Goal: Unclear

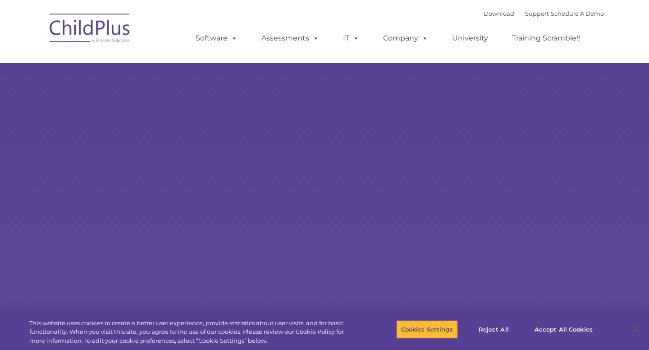
select select "MEDIUM"
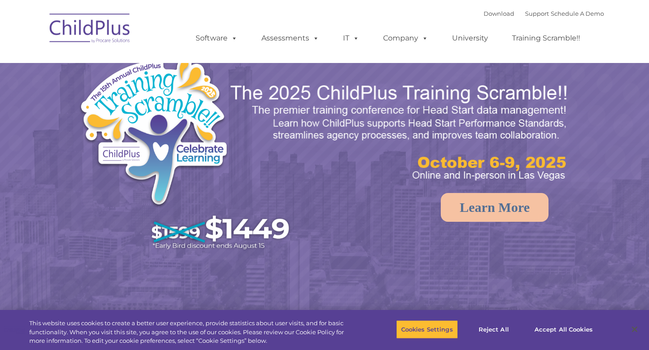
select select "MEDIUM"
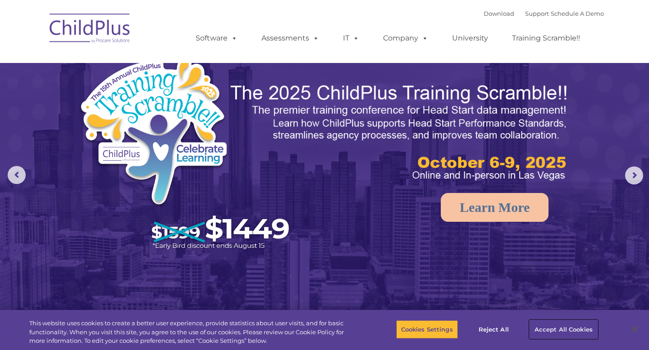
click at [558, 327] on button "Accept All Cookies" at bounding box center [563, 329] width 68 height 19
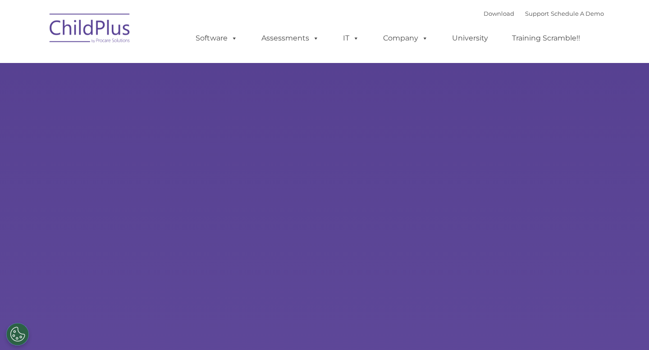
type input ""
click at [224, 93] on div "Learn More Request a Demo The Future of ChildPlus is Here! Boost your productiv…" at bounding box center [324, 175] width 649 height 351
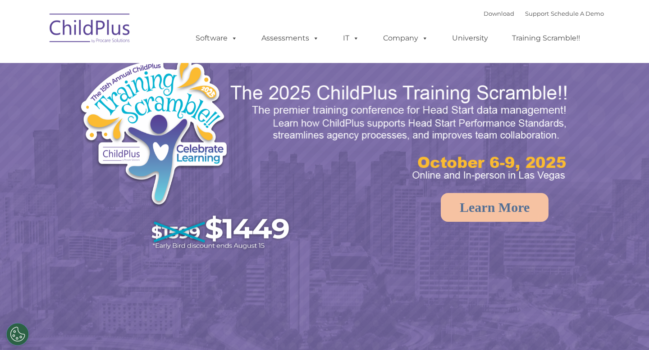
select select "MEDIUM"
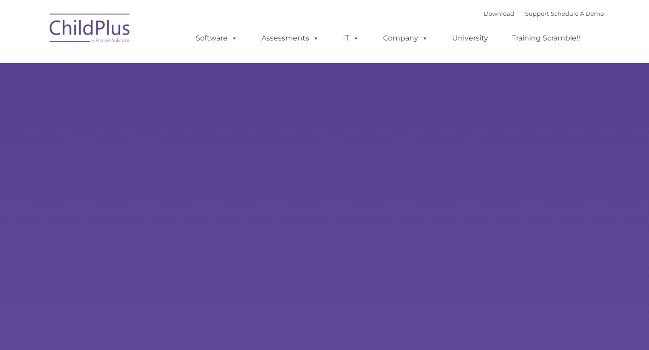
type input ""
select select "MEDIUM"
